Goal: Navigation & Orientation: Understand site structure

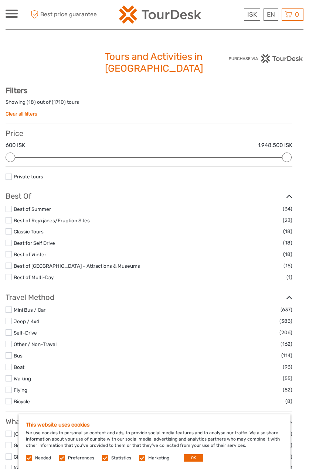
select select
click at [14, 17] on span at bounding box center [12, 16] width 12 height 1
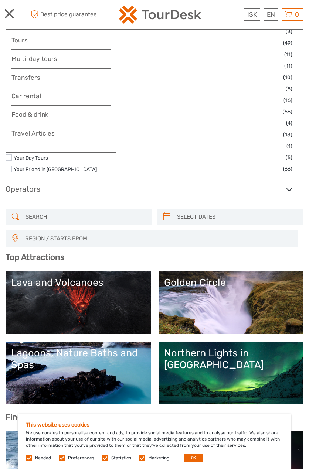
scroll to position [1240, 0]
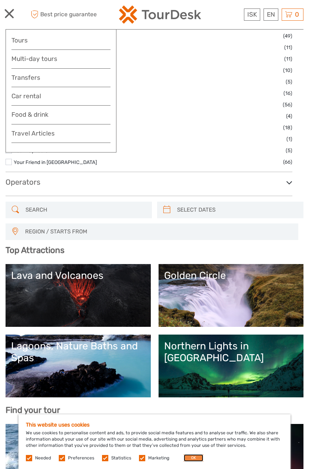
click at [194, 458] on button "OK" at bounding box center [194, 458] width 20 height 7
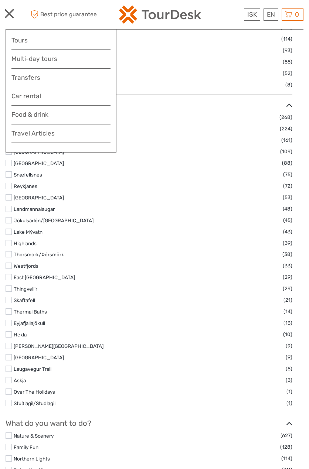
scroll to position [0, 0]
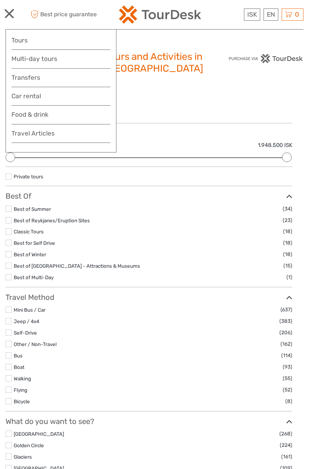
click at [153, 22] on img at bounding box center [160, 15] width 82 height 18
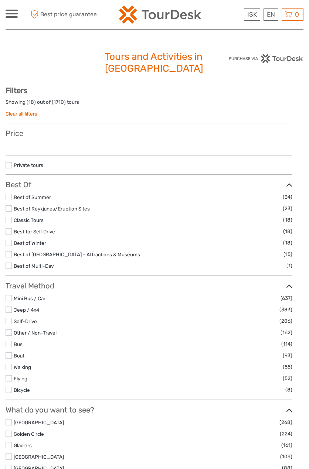
select select
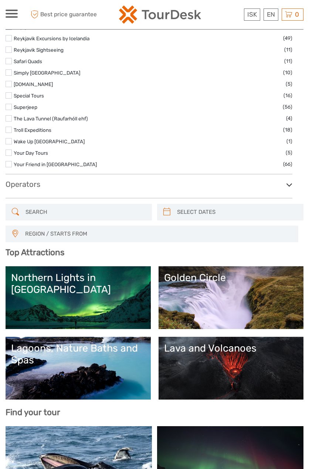
scroll to position [1240, 0]
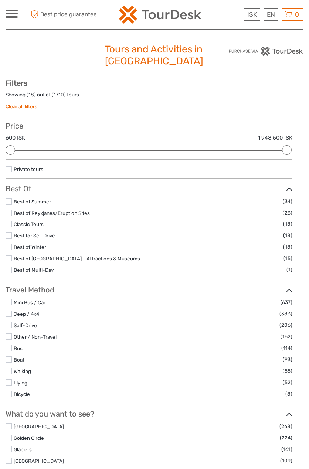
scroll to position [0, 0]
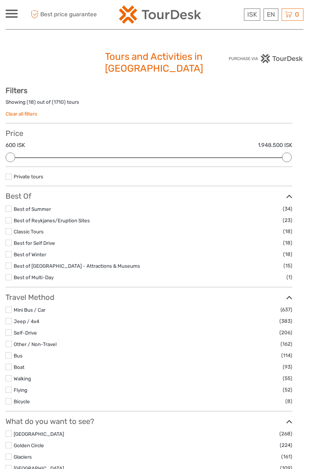
click at [241, 57] on img at bounding box center [265, 58] width 75 height 9
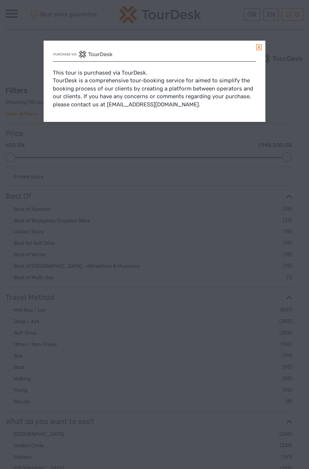
click at [262, 49] on div "This tour is purchased via TourDesk. TourDesk is a comprehensive tour-booking s…" at bounding box center [155, 81] width 222 height 81
click at [258, 46] on link at bounding box center [259, 47] width 6 height 6
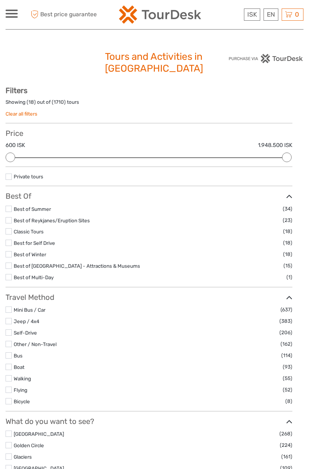
click at [285, 57] on img at bounding box center [265, 58] width 75 height 9
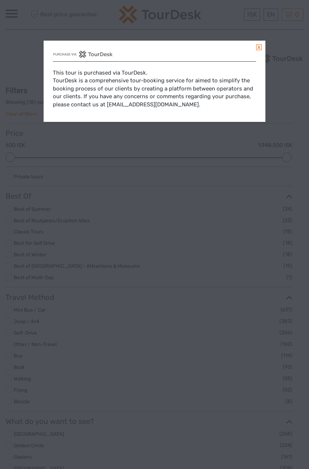
click at [260, 46] on link at bounding box center [259, 47] width 6 height 6
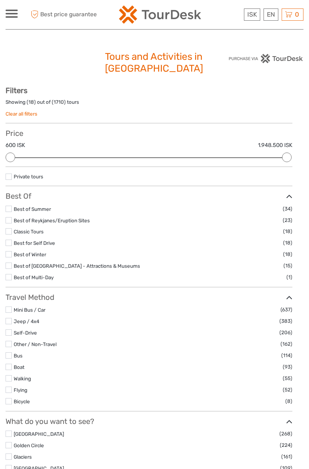
click at [9, 15] on div at bounding box center [12, 14] width 12 height 8
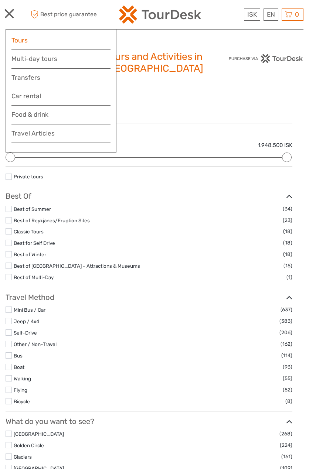
click at [31, 42] on link "Tours" at bounding box center [60, 40] width 99 height 11
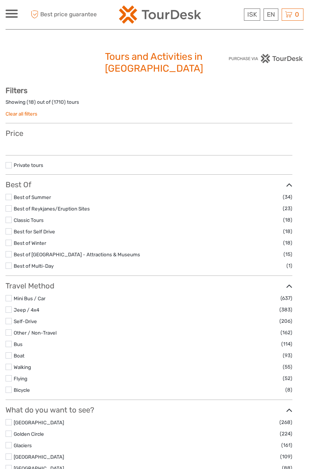
select select
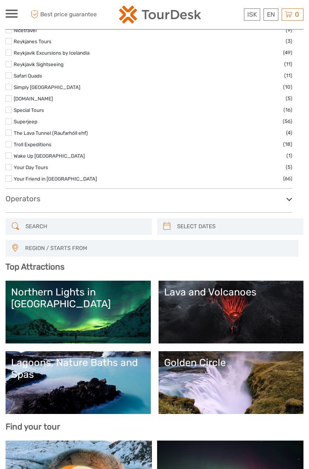
scroll to position [1240, 0]
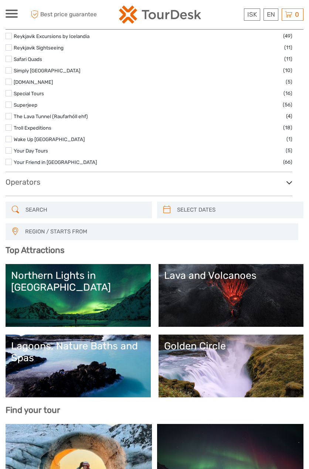
click at [286, 188] on icon at bounding box center [289, 183] width 6 height 10
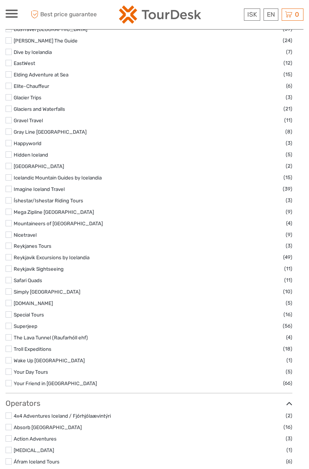
scroll to position [984, 0]
